Goal: Task Accomplishment & Management: Manage account settings

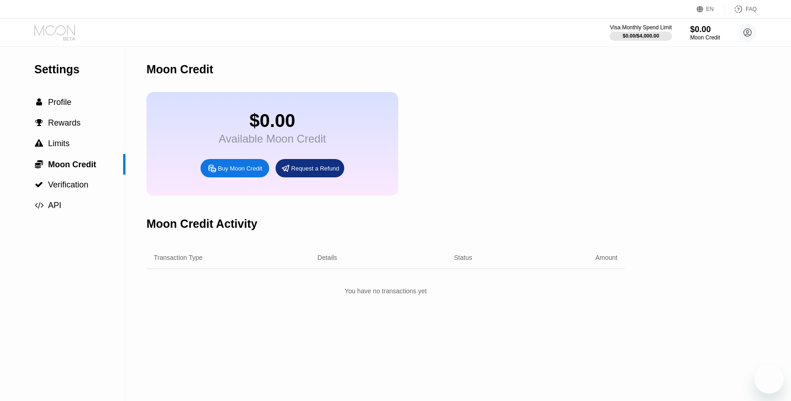
click at [62, 27] on icon at bounding box center [55, 33] width 43 height 16
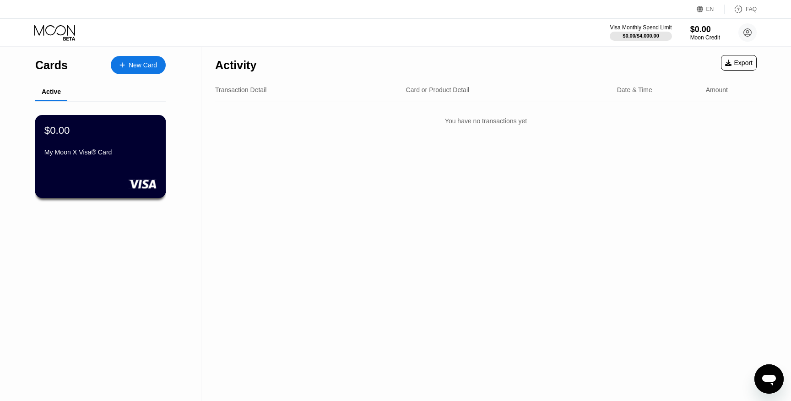
click at [126, 136] on div "$0.00" at bounding box center [100, 130] width 112 height 12
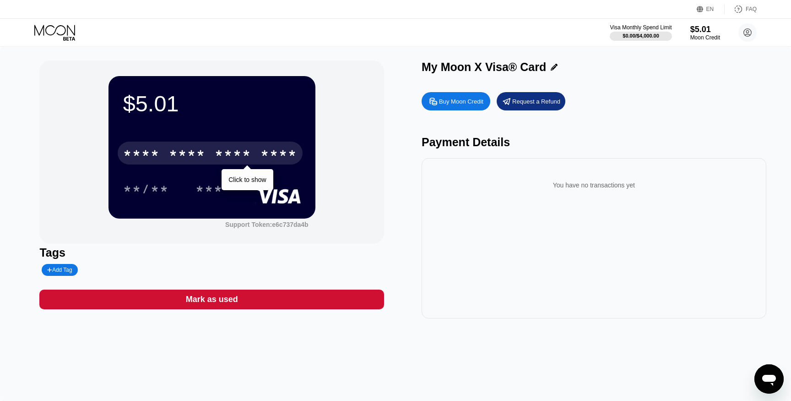
click at [186, 145] on div "* * * * * * * * * * * * ****" at bounding box center [210, 153] width 185 height 23
